Goal: Check status

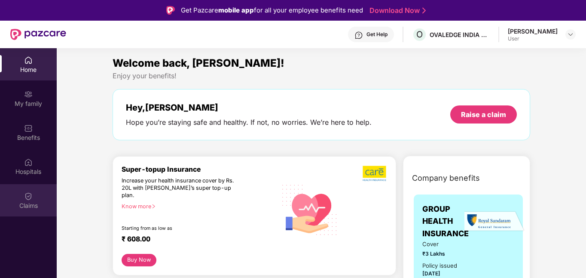
click at [32, 197] on img at bounding box center [28, 196] width 9 height 9
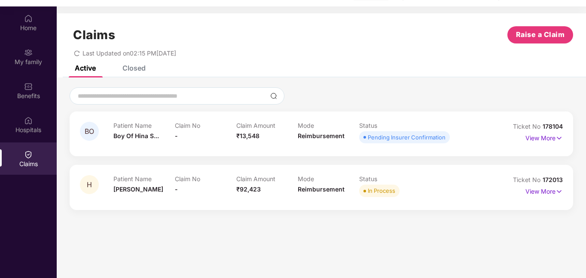
scroll to position [47, 0]
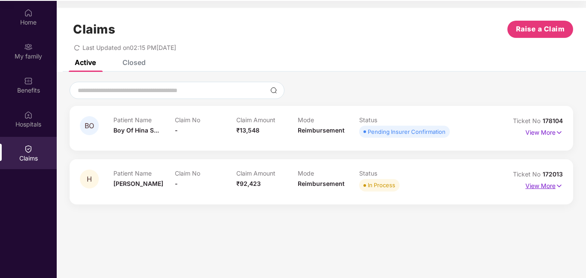
click at [545, 186] on p "View More" at bounding box center [544, 185] width 37 height 12
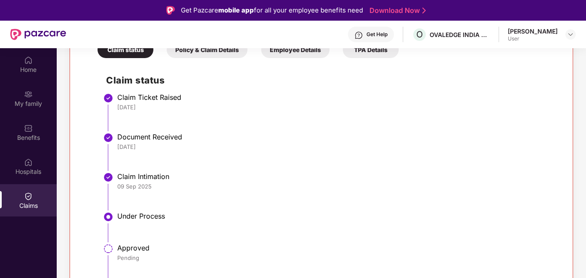
scroll to position [48, 0]
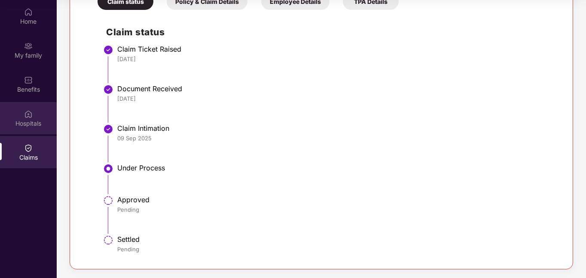
click at [35, 127] on div "Hospitals" at bounding box center [28, 123] width 57 height 9
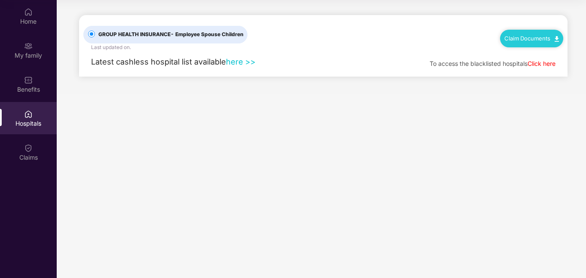
click at [241, 61] on link "here >>" at bounding box center [241, 61] width 30 height 9
